Goal: Use online tool/utility: Utilize a website feature to perform a specific function

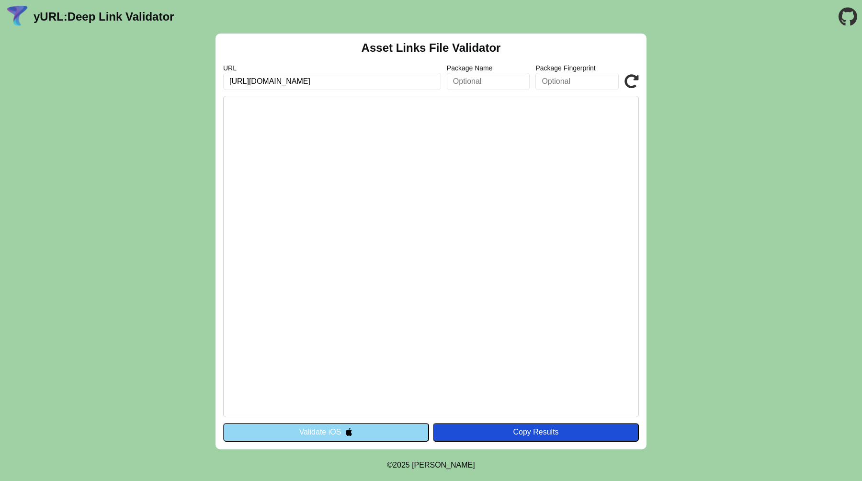
type input "https://www.coop.it/"
click at [527, 431] on div "Copy Results" at bounding box center [535, 431] width 196 height 9
click at [339, 431] on button "Validate iOS" at bounding box center [326, 432] width 206 height 18
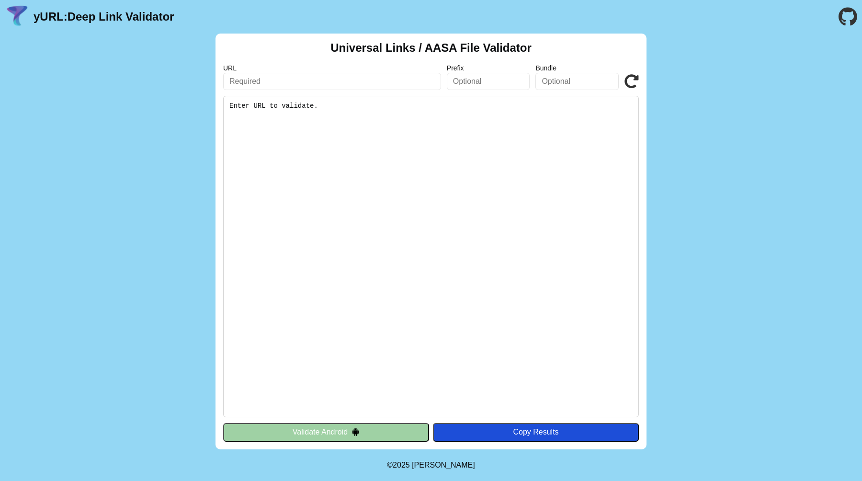
click at [349, 434] on button "Validate Android" at bounding box center [326, 432] width 206 height 18
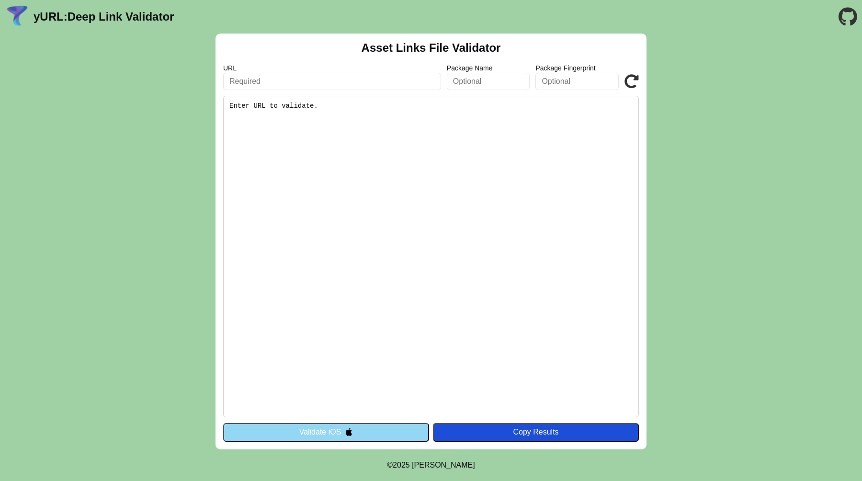
click at [286, 83] on input "text" at bounding box center [332, 81] width 218 height 17
paste input "https://yurl.chayev.com/android"
type input "https://yurl.chayev.com/android"
paste input "[URL][DOMAIN_NAME]"
type input "[URL][DOMAIN_NAME]"
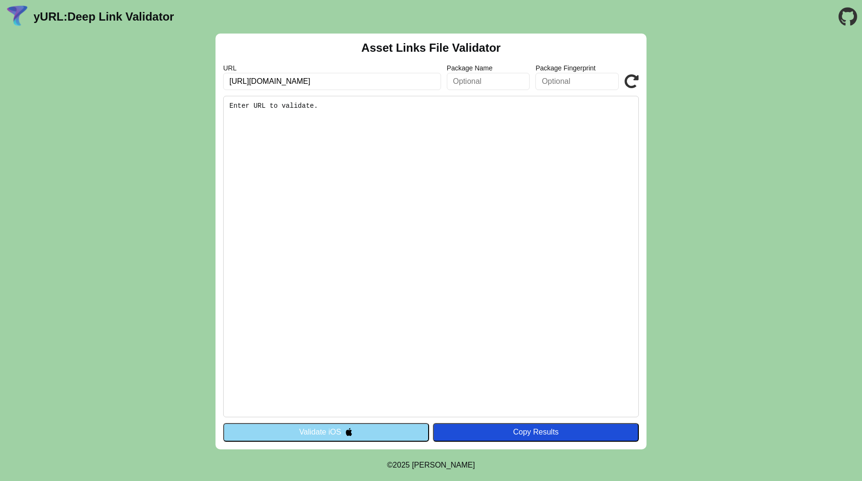
click at [346, 435] on img at bounding box center [349, 431] width 8 height 8
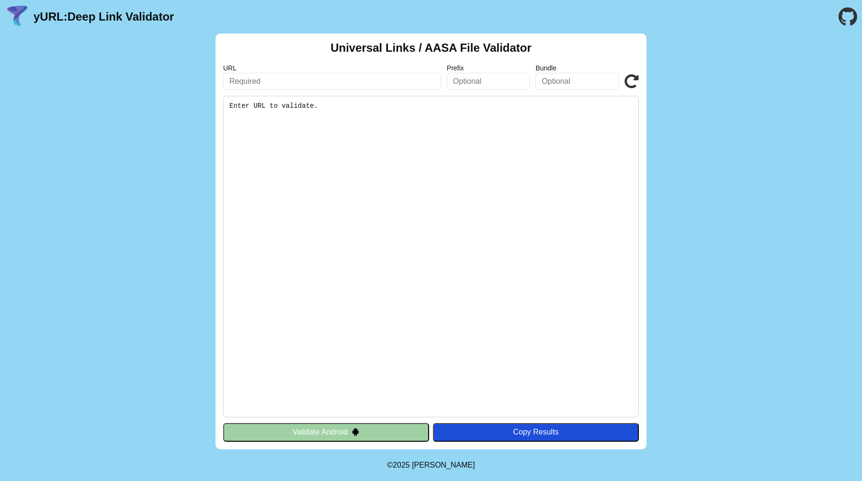
click at [259, 85] on input "text" at bounding box center [332, 81] width 218 height 17
click at [336, 423] on button "Validate Android" at bounding box center [326, 432] width 206 height 18
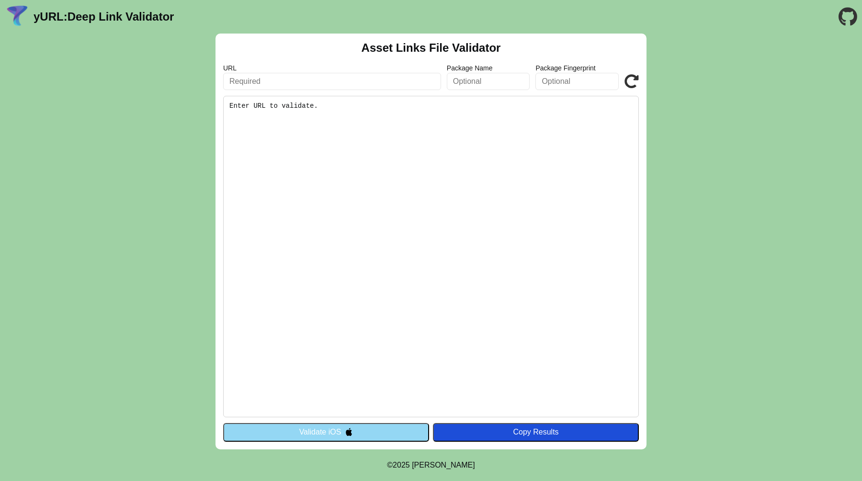
click at [279, 81] on input "text" at bounding box center [332, 81] width 218 height 17
paste input "[URL][DOMAIN_NAME]"
type input "[URL][DOMAIN_NAME]"
click at [313, 432] on button "Validate iOS" at bounding box center [326, 432] width 206 height 18
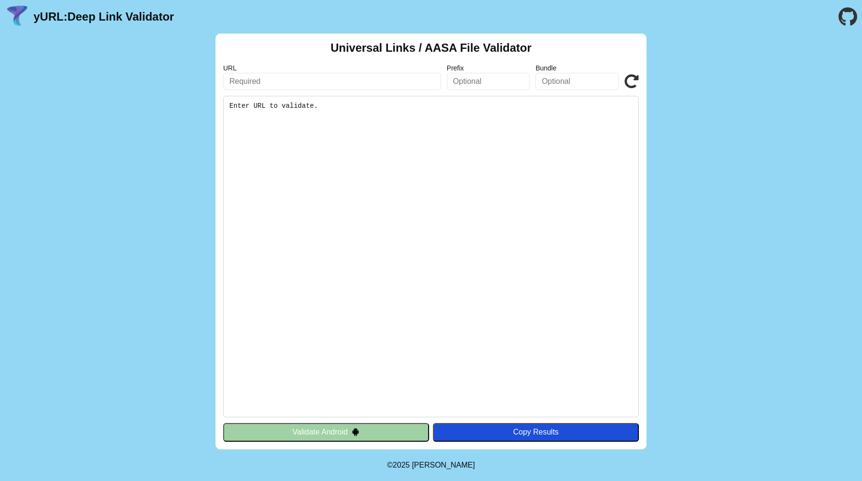
click at [268, 82] on input "text" at bounding box center [332, 81] width 218 height 17
paste input "[URL][DOMAIN_NAME]"
type input "[URL][DOMAIN_NAME]"
click at [626, 78] on icon at bounding box center [631, 81] width 14 height 14
click at [338, 430] on button "Validate Android" at bounding box center [326, 432] width 206 height 18
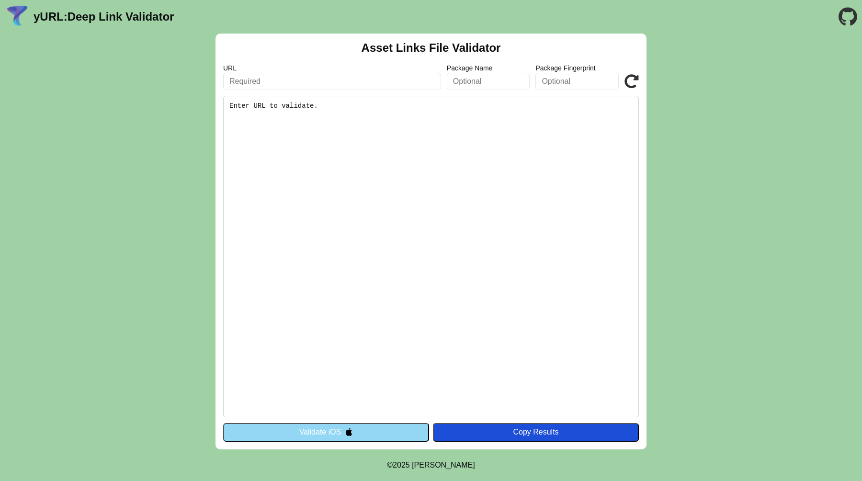
click at [280, 86] on input "text" at bounding box center [332, 81] width 218 height 17
paste input "[URL][DOMAIN_NAME]"
type input "[URL][DOMAIN_NAME]"
click at [639, 86] on div "Asset Links File Validator URL https://www.coop.it/ Package Name Package Finger…" at bounding box center [430, 241] width 431 height 415
click at [632, 83] on icon at bounding box center [631, 81] width 14 height 14
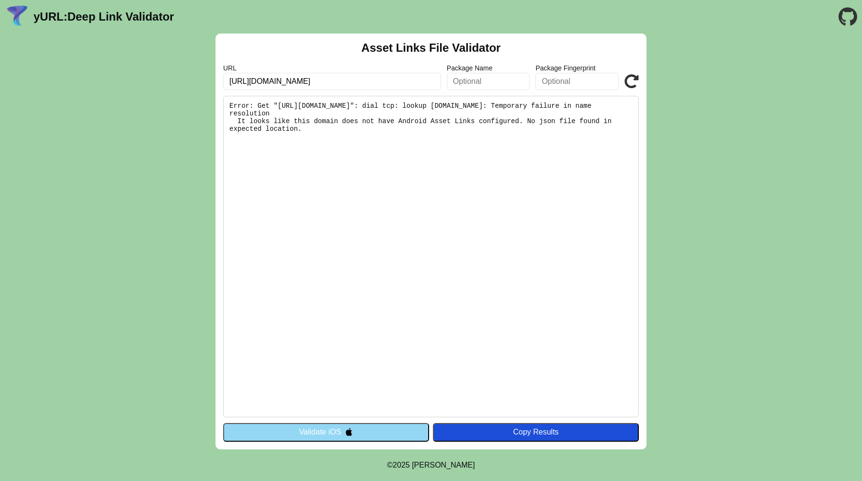
click at [382, 432] on button "Validate iOS" at bounding box center [326, 432] width 206 height 18
